Goal: Information Seeking & Learning: Learn about a topic

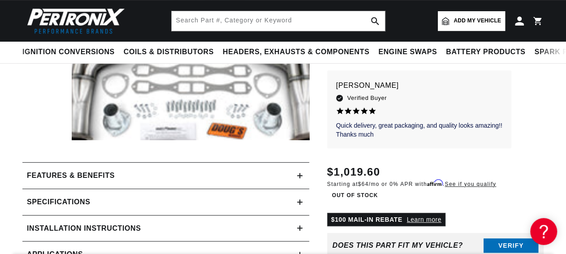
scroll to position [0, 970]
click at [294, 181] on div "Features & Benefits" at bounding box center [159, 176] width 275 height 12
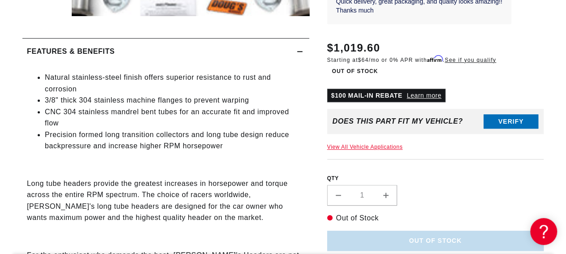
scroll to position [406, 0]
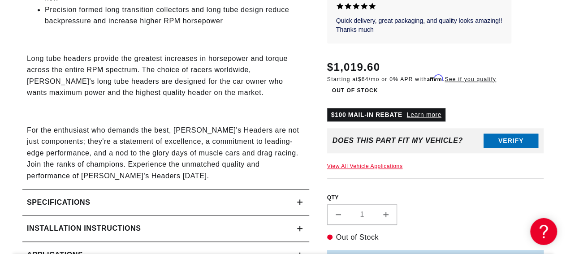
click at [298, 200] on icon at bounding box center [299, 202] width 5 height 5
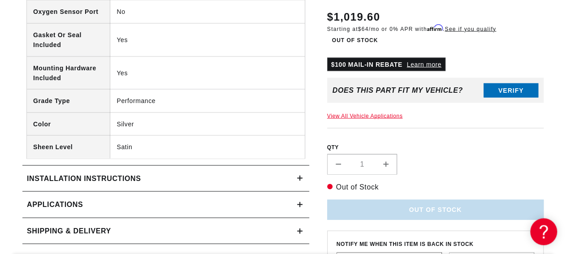
scroll to position [903, 0]
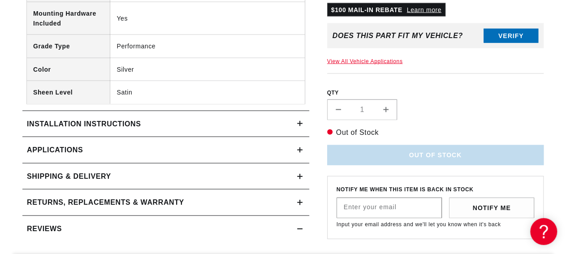
click at [304, 143] on link "Applications" at bounding box center [165, 150] width 287 height 26
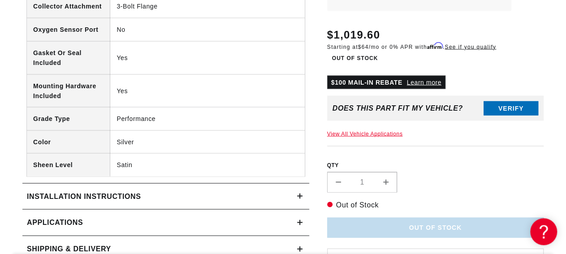
scroll to position [893, 0]
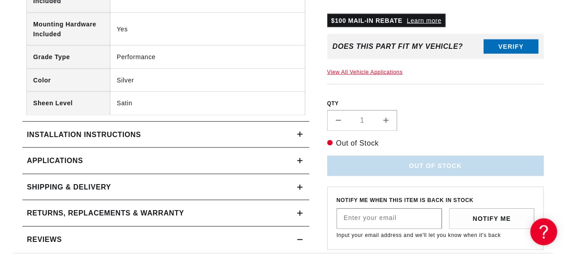
click at [307, 121] on summary "Installation instructions" at bounding box center [165, 134] width 287 height 26
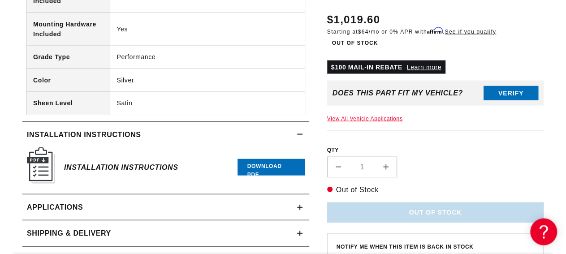
click at [130, 149] on div "Installation Instructions" at bounding box center [121, 167] width 114 height 36
click at [130, 161] on h6 "Installation Instructions" at bounding box center [121, 167] width 114 height 12
click at [270, 159] on link "Download PDF" at bounding box center [271, 167] width 67 height 17
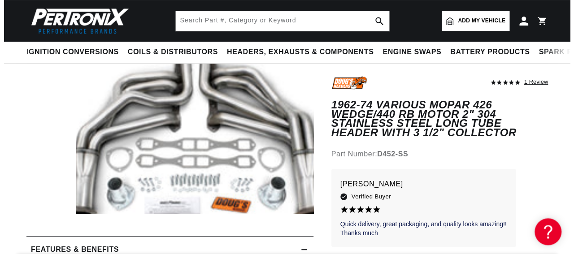
scroll to position [0, 0]
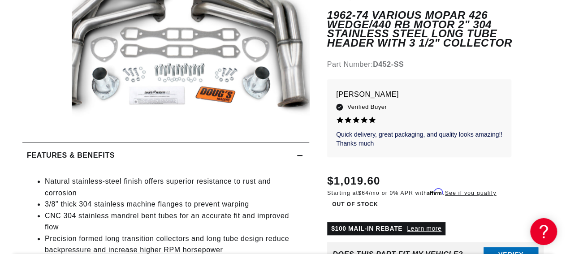
scroll to position [17, 12]
click at [291, 161] on div "Features & Benefits" at bounding box center [159, 156] width 275 height 12
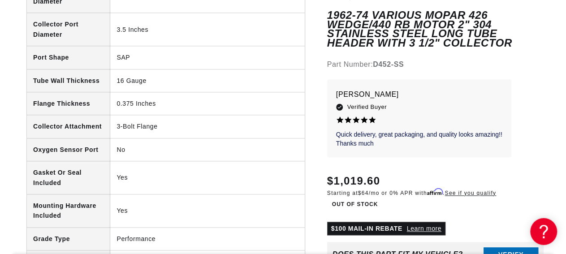
scroll to position [0, 0]
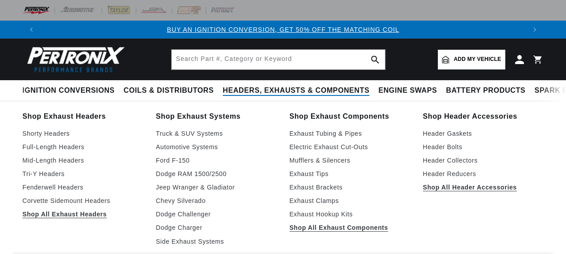
click at [223, 93] on span "Headers, Exhausts & Components" at bounding box center [296, 90] width 147 height 9
click at [228, 87] on span "Headers, Exhausts & Components" at bounding box center [296, 90] width 147 height 9
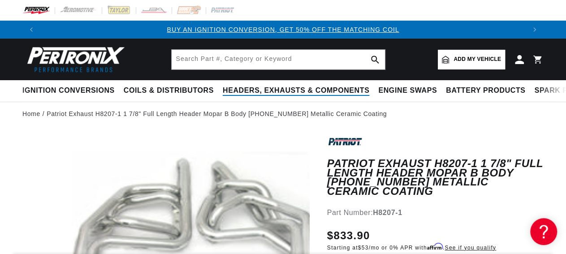
click at [228, 88] on span "Headers, Exhausts & Components" at bounding box center [296, 90] width 147 height 9
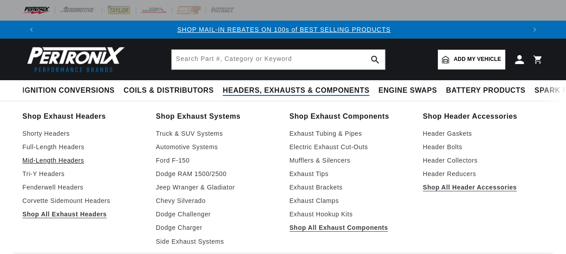
scroll to position [0, 485]
click at [54, 152] on link "Full-Length Headers" at bounding box center [82, 147] width 121 height 11
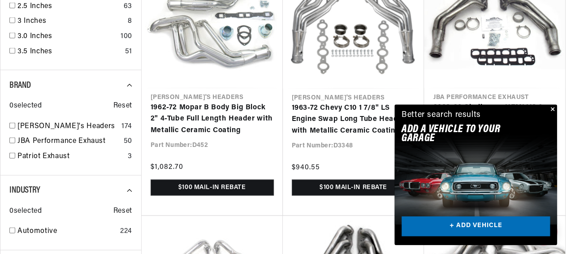
scroll to position [994, 0]
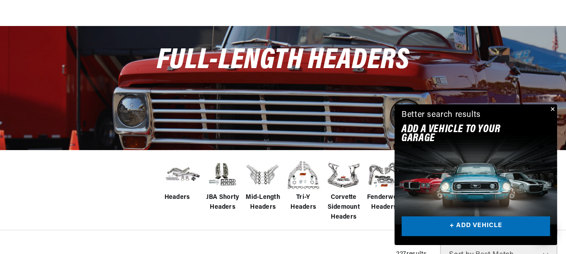
scroll to position [124, 0]
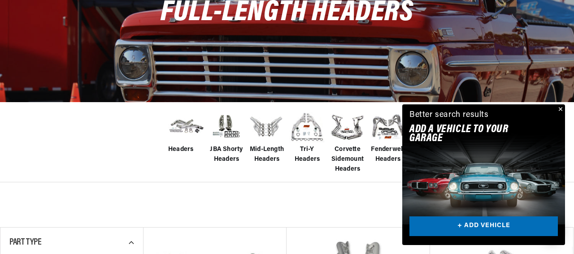
click at [501, 216] on div "Close dialog FIND THE RIGHT PARTS Take our quick quiz using the button below, a…" at bounding box center [287, 127] width 574 height 254
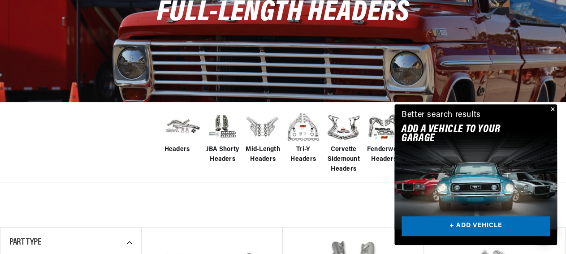
scroll to position [0, 493]
click at [484, 227] on link "+ ADD VEHICLE" at bounding box center [476, 226] width 148 height 20
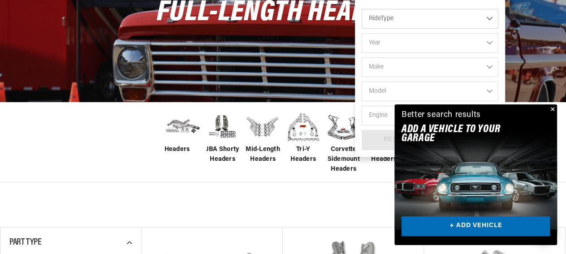
scroll to position [0, 0]
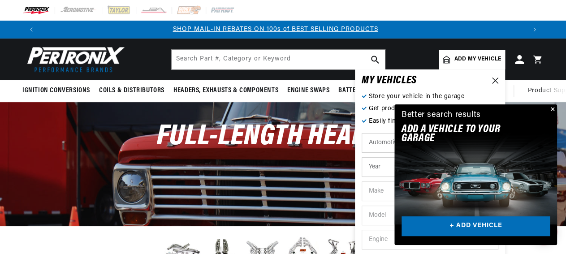
click at [553, 108] on button "Close" at bounding box center [551, 109] width 11 height 11
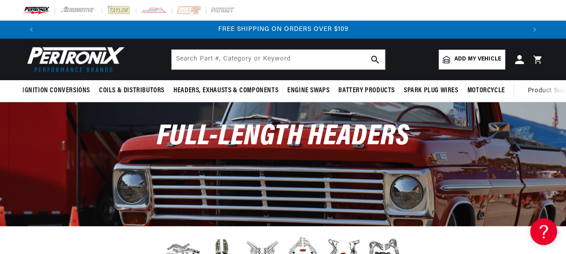
click at [476, 64] on link "Add my vehicle" at bounding box center [472, 60] width 66 height 20
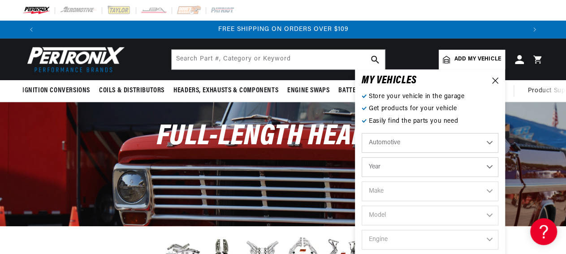
select select "1971"
click option "1971" at bounding box center [0, 0] width 0 height 0
select select "1971"
click at [362, 181] on select "Make Alfa Romeo American Motors Aston Martin Audi Austin Avanti BMW Buick Cadil…" at bounding box center [430, 191] width 137 height 20
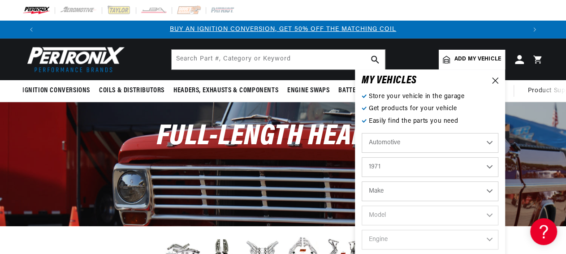
select select "[GEOGRAPHIC_DATA]"
click option "[GEOGRAPHIC_DATA]" at bounding box center [0, 0] width 0 height 0
select select "[GEOGRAPHIC_DATA]"
click at [362, 206] on select "Model Barracuda Belvedere Cuda Duster Fury Fury I Fury II Fury III GTX Road Run…" at bounding box center [430, 216] width 137 height 20
select select "Road-Runner"
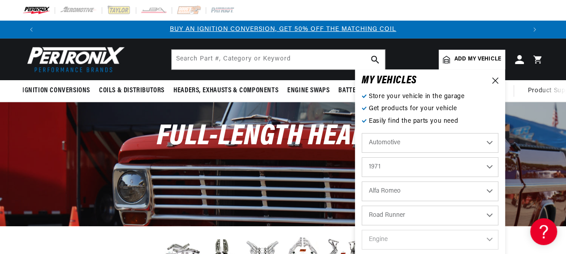
click option "Road Runner" at bounding box center [0, 0] width 0 height 0
select select "Road-Runner"
click at [362, 230] on select "Engine 318cid / 5.2L 340cid / 5.6L 383cid / 6.3L 426cid / 7.0L 440cid / 7.2L" at bounding box center [430, 240] width 137 height 20
select select "440cid-7.2L"
click option "440cid / 7.2L" at bounding box center [0, 0] width 0 height 0
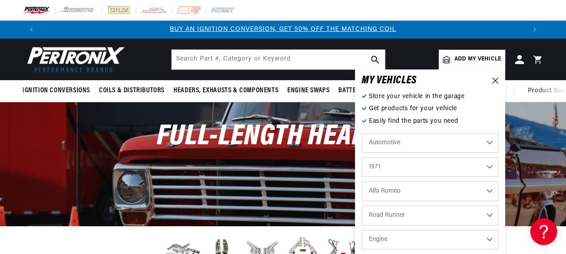
select select "440cid-7.2L"
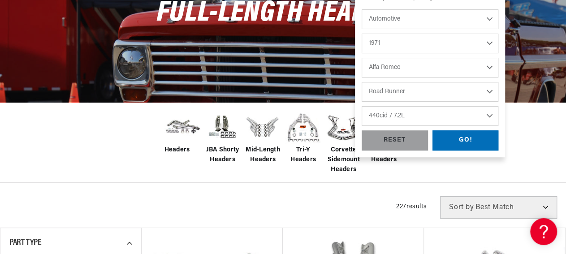
scroll to position [0, 485]
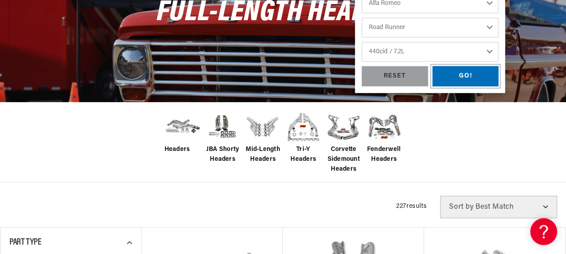
click at [466, 78] on div "GO!" at bounding box center [465, 76] width 66 height 20
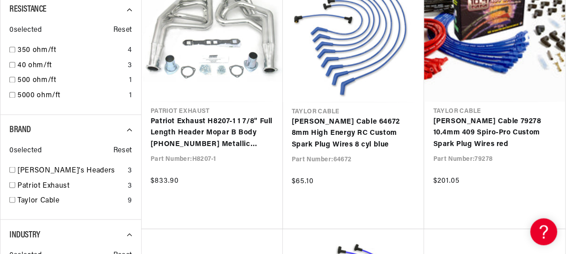
scroll to position [746, 0]
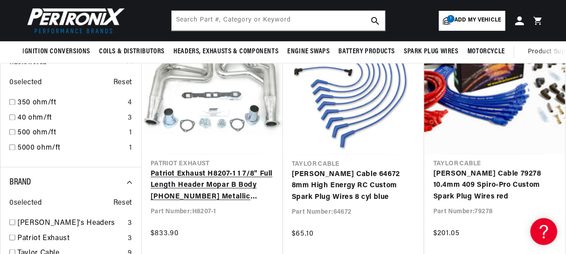
scroll to position [621, 0]
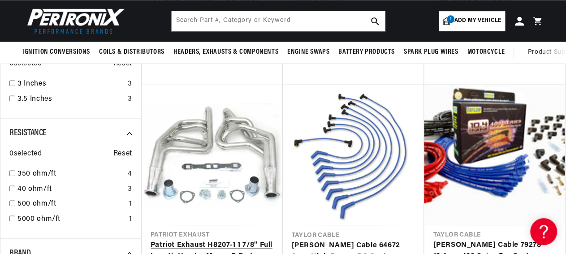
click at [213, 239] on link "Patriot Exhaust H8207-1 1 7/8" Full Length Header Mopar B Body [PHONE_NUMBER] M…" at bounding box center [212, 256] width 123 height 35
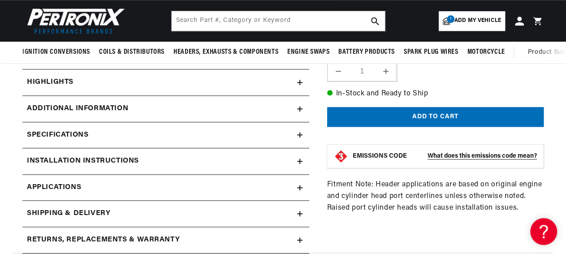
scroll to position [248, 0]
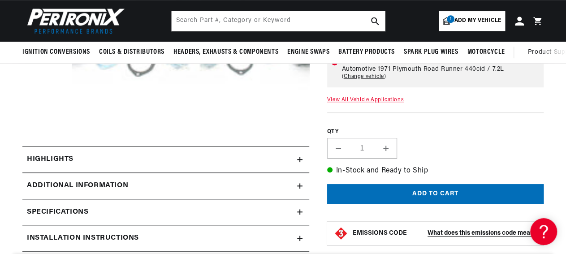
click at [296, 164] on div "Highlights" at bounding box center [159, 160] width 275 height 12
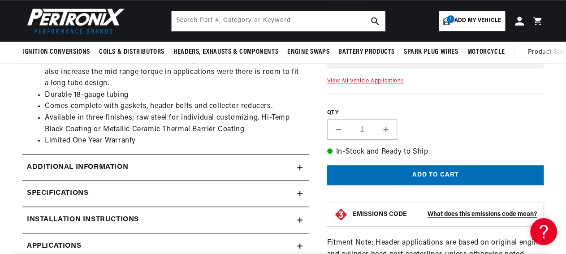
scroll to position [497, 0]
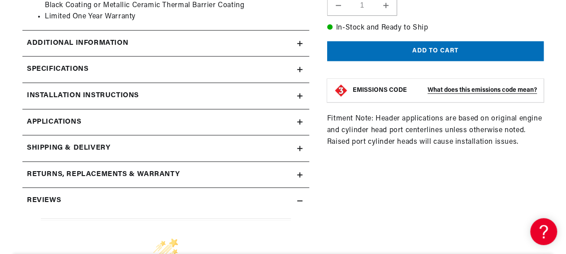
click at [295, 49] on div "Additional Information" at bounding box center [159, 44] width 275 height 12
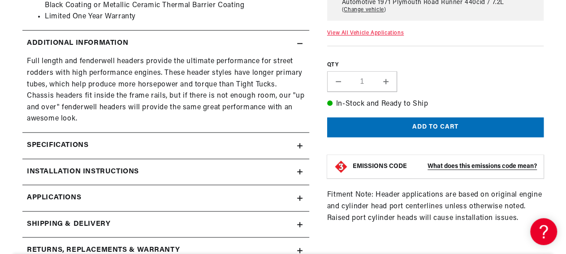
click at [299, 146] on icon at bounding box center [299, 146] width 5 height 0
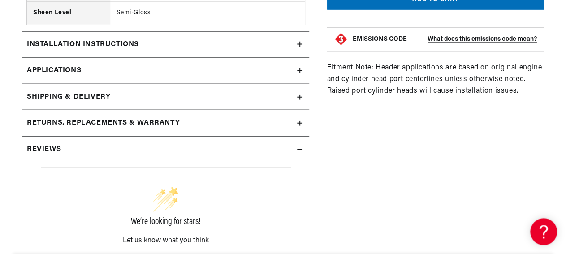
scroll to position [994, 0]
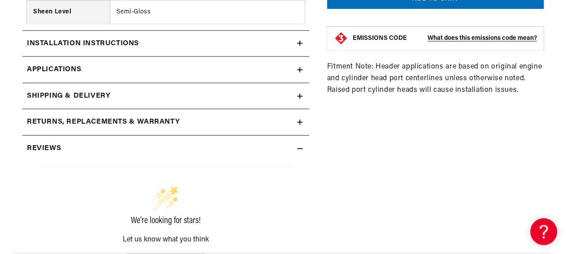
click at [295, 50] on div "Installation instructions" at bounding box center [159, 44] width 275 height 12
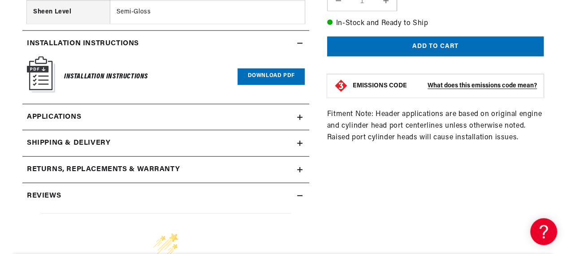
click at [255, 82] on link "Download PDF" at bounding box center [271, 77] width 67 height 17
click at [304, 126] on link "Applications" at bounding box center [165, 117] width 287 height 26
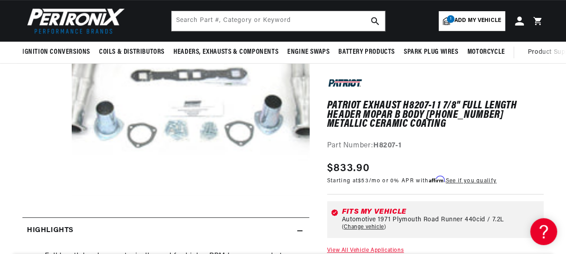
scroll to position [0, 970]
